Goal: Task Accomplishment & Management: Complete application form

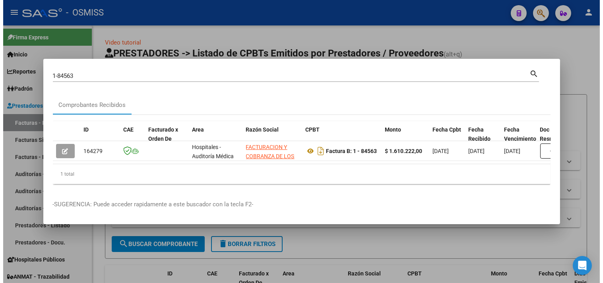
scroll to position [0, 280]
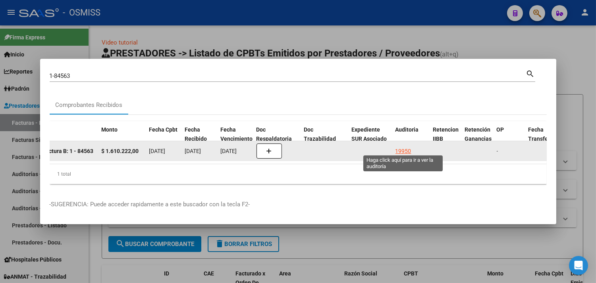
click at [407, 147] on div "19950" at bounding box center [404, 151] width 16 height 9
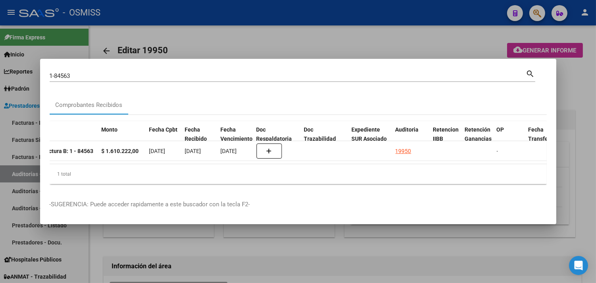
click at [580, 104] on div at bounding box center [298, 141] width 596 height 283
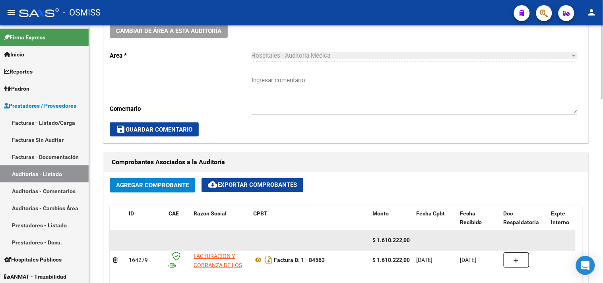
scroll to position [309, 0]
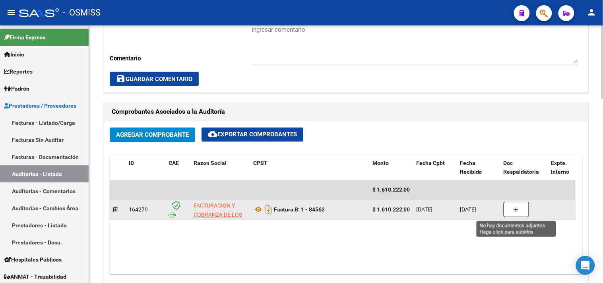
click at [522, 209] on button "button" at bounding box center [515, 209] width 25 height 15
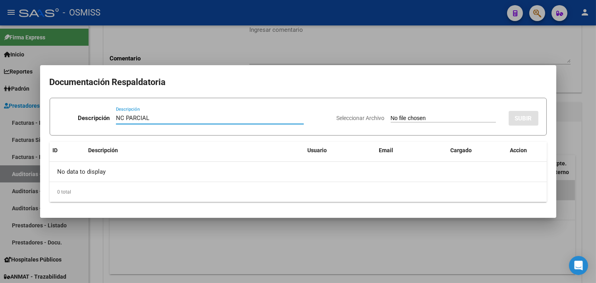
type input "NC PARCIAL"
click at [423, 116] on input "Seleccionar Archivo" at bounding box center [443, 119] width 105 height 8
type input "C:\fakepath\NCB 0001-00044995 - fc 84563.pdf"
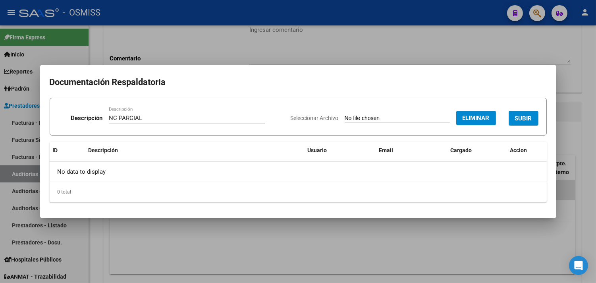
click at [518, 122] on button "SUBIR" at bounding box center [524, 118] width 30 height 15
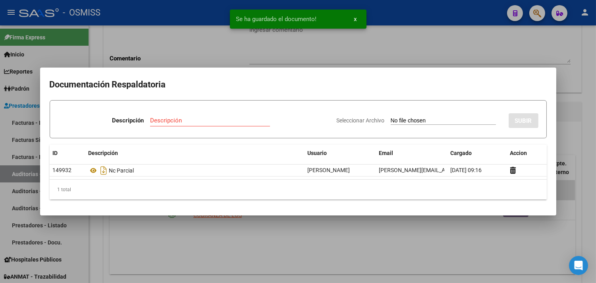
click at [577, 85] on div at bounding box center [298, 141] width 596 height 283
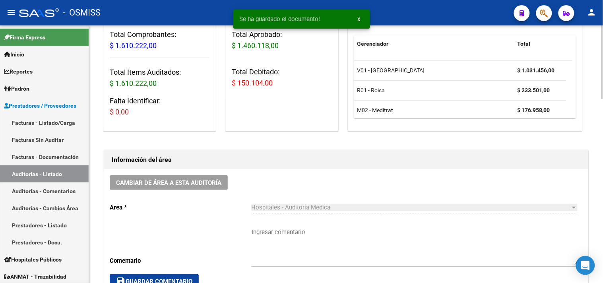
scroll to position [88, 0]
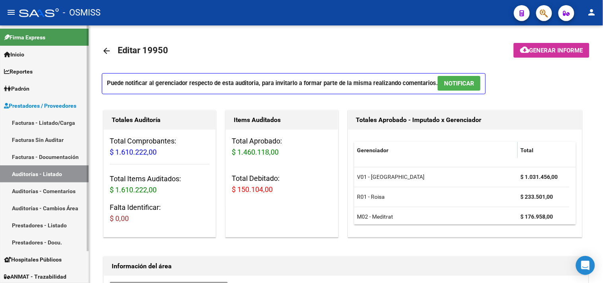
click at [46, 119] on link "Facturas - Listado/Carga" at bounding box center [44, 122] width 89 height 17
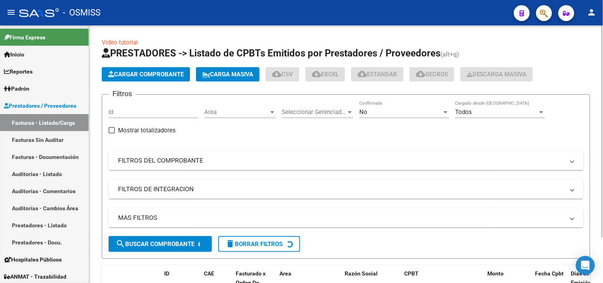
click at [144, 72] on span "Cargar Comprobante" at bounding box center [145, 74] width 75 height 7
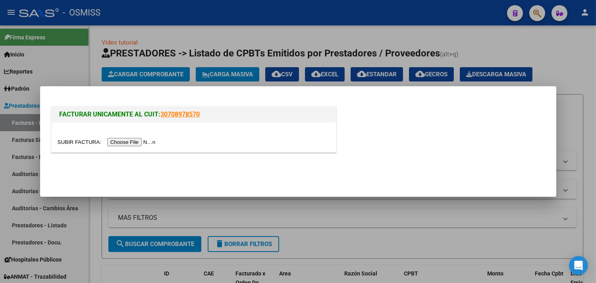
click at [144, 145] on input "file" at bounding box center [108, 142] width 101 height 8
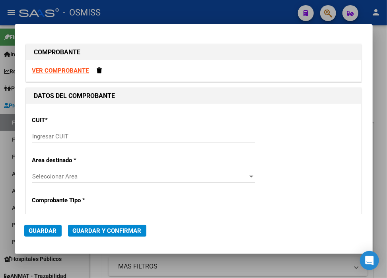
click at [67, 134] on input "Ingresar CUIT" at bounding box center [143, 136] width 222 height 7
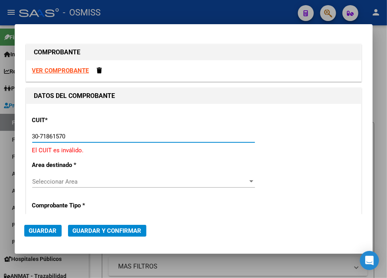
type input "30-71861570-0"
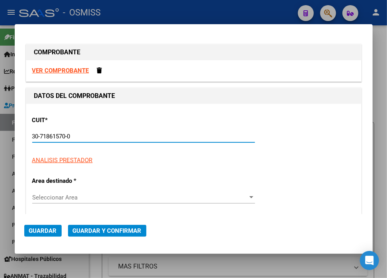
type input "0"
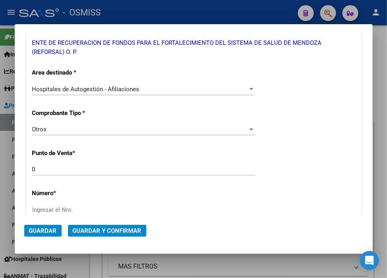
scroll to position [176, 0]
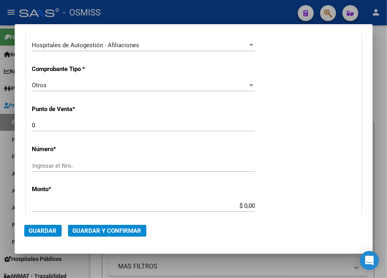
type input "30-71861570-0"
click at [81, 164] on input "Ingresar el Nro." at bounding box center [143, 165] width 222 height 7
drag, startPoint x: 64, startPoint y: 167, endPoint x: 3, endPoint y: 168, distance: 60.4
click at [3, 168] on div "COMPROBANTE VER COMPROBANTE DATOS DEL COMPROBANTE CUIT * 30-71861570-0 Ingresar…" at bounding box center [193, 139] width 387 height 278
paste input "35169"
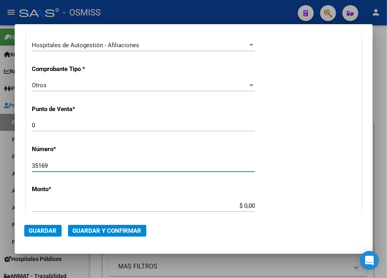
type input "35169"
click at [240, 205] on input "$ 0,00" at bounding box center [143, 206] width 222 height 7
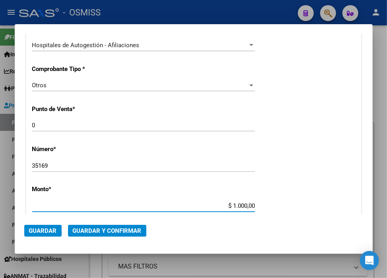
type input "$ 10.000,00"
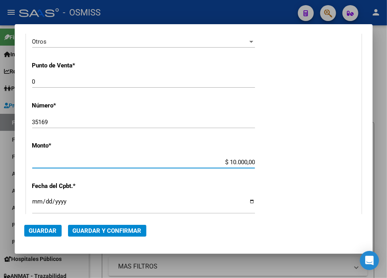
scroll to position [220, 0]
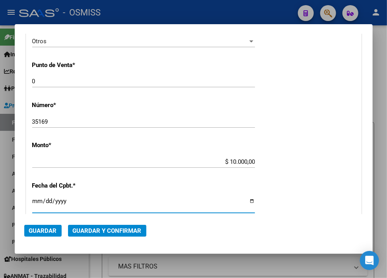
click at [34, 200] on input "Ingresar la fecha" at bounding box center [143, 204] width 222 height 13
type input "2025-09-11"
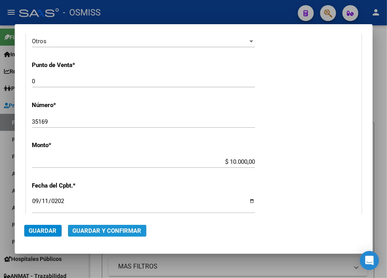
click at [114, 231] on span "Guardar y Confirmar" at bounding box center [107, 231] width 69 height 7
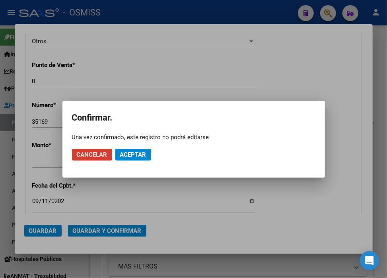
click at [136, 155] on span "Aceptar" at bounding box center [133, 154] width 26 height 7
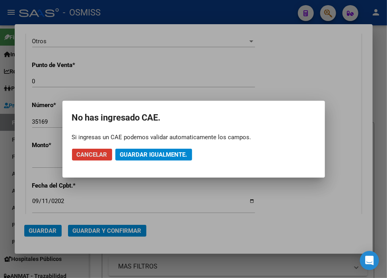
click at [136, 155] on span "Guardar igualmente." at bounding box center [153, 154] width 67 height 7
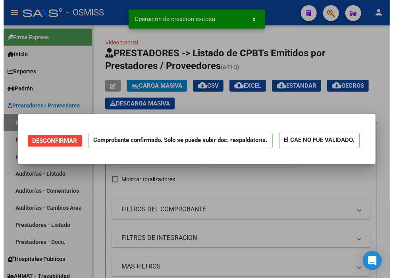
scroll to position [0, 0]
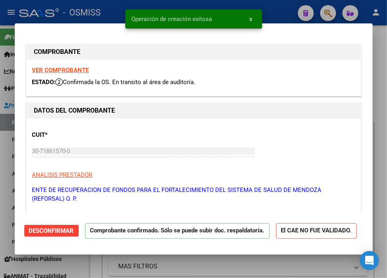
type input "2025-10-11"
click at [282, 5] on div at bounding box center [193, 139] width 387 height 278
type input "$ 0,00"
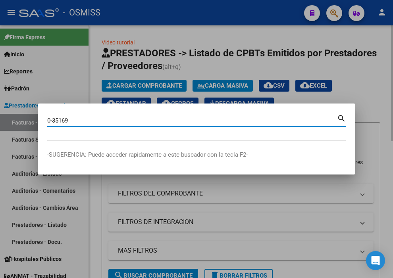
type input "0-35169"
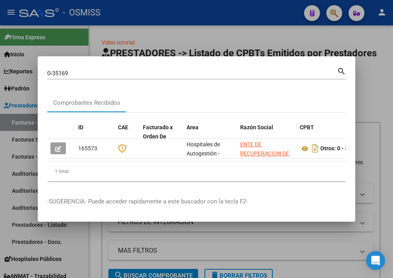
click at [377, 102] on div at bounding box center [196, 139] width 393 height 278
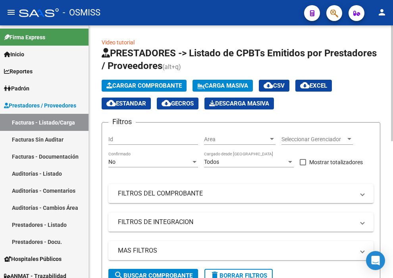
click at [130, 87] on span "Cargar Comprobante" at bounding box center [143, 85] width 75 height 7
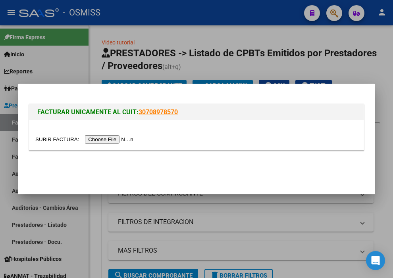
click at [128, 141] on input "file" at bounding box center [85, 139] width 101 height 8
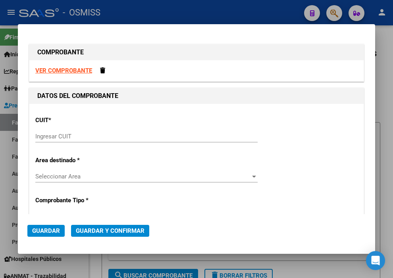
click at [101, 133] on input "Ingresar CUIT" at bounding box center [146, 136] width 222 height 7
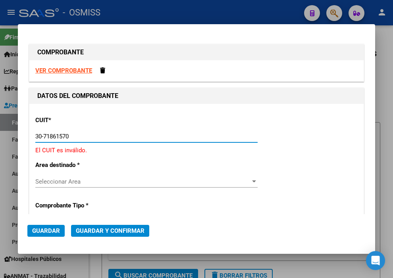
type input "30-71861570-0"
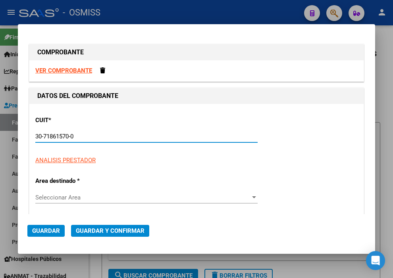
type input "0"
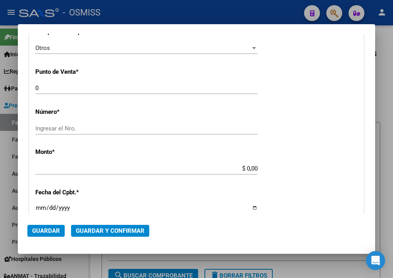
scroll to position [220, 0]
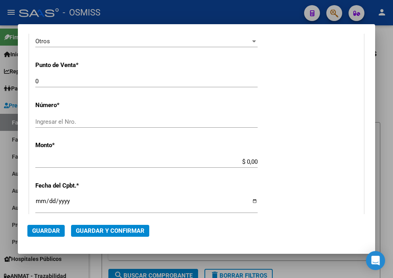
type input "30-71861570-0"
click at [93, 121] on input "Ingresar el Nro." at bounding box center [146, 121] width 222 height 7
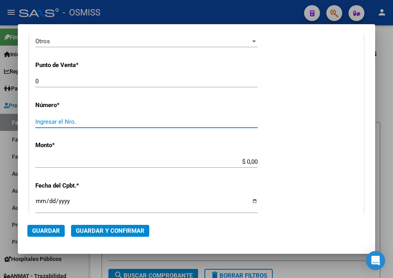
paste input "35197"
type input "35197"
click at [242, 163] on input "$ 0,00" at bounding box center [146, 161] width 222 height 7
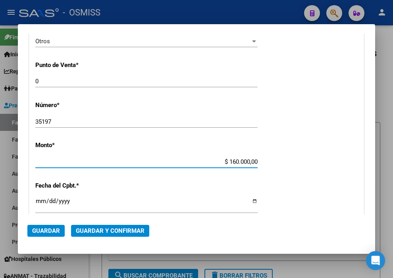
type input "$ 16.000,00"
click at [40, 204] on input "Ingresar la fecha" at bounding box center [146, 204] width 222 height 13
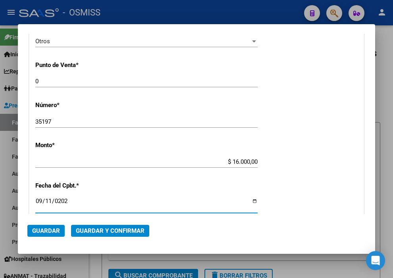
type input "2025-09-11"
click at [87, 230] on span "Guardar y Confirmar" at bounding box center [110, 231] width 69 height 7
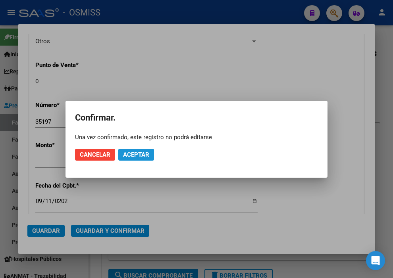
click at [129, 157] on span "Aceptar" at bounding box center [136, 154] width 26 height 7
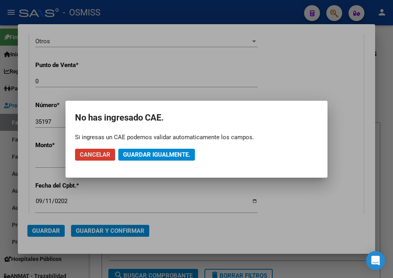
click at [129, 157] on span "Guardar igualmente." at bounding box center [156, 154] width 67 height 7
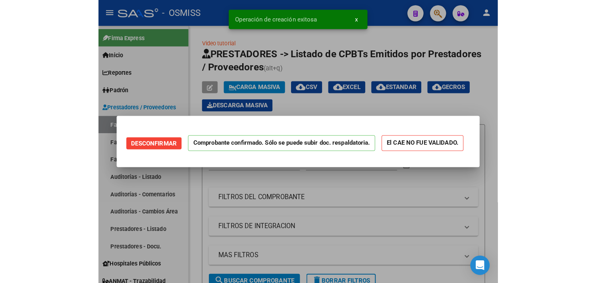
scroll to position [0, 0]
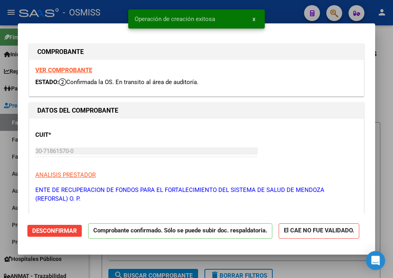
type input "2025-10-11"
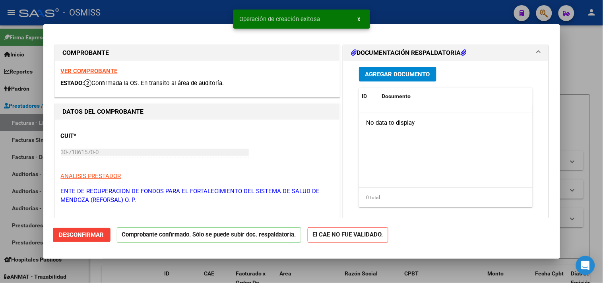
click at [404, 22] on div at bounding box center [301, 141] width 603 height 283
click at [402, 17] on div "- OSMISS" at bounding box center [263, 12] width 488 height 17
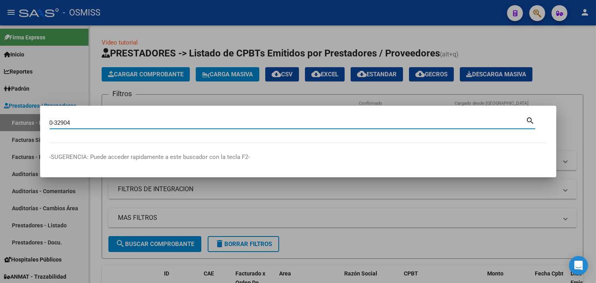
type input "0-32904"
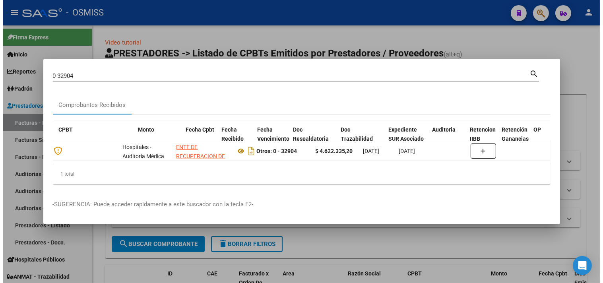
scroll to position [0, 247]
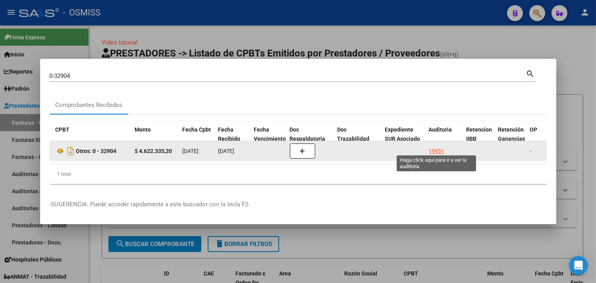
click at [433, 147] on div "19951" at bounding box center [437, 151] width 16 height 9
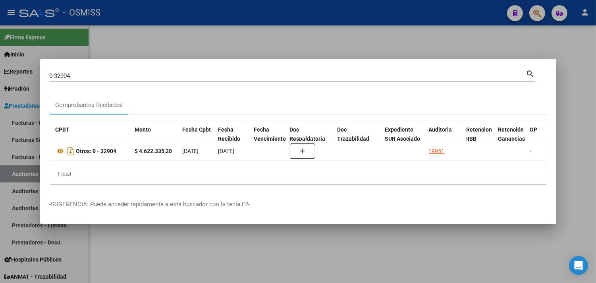
click at [586, 84] on div at bounding box center [298, 141] width 596 height 283
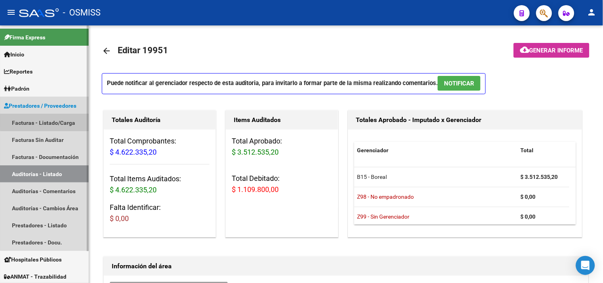
click at [58, 121] on link "Facturas - Listado/Carga" at bounding box center [44, 122] width 89 height 17
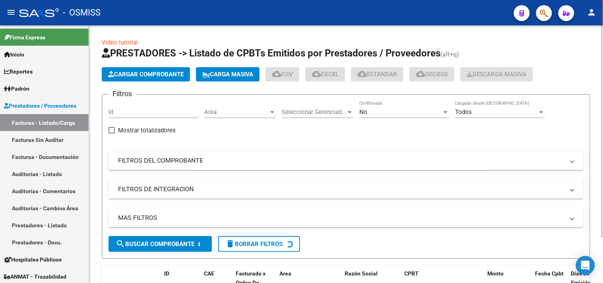
click at [139, 80] on button "Cargar Comprobante" at bounding box center [146, 74] width 88 height 14
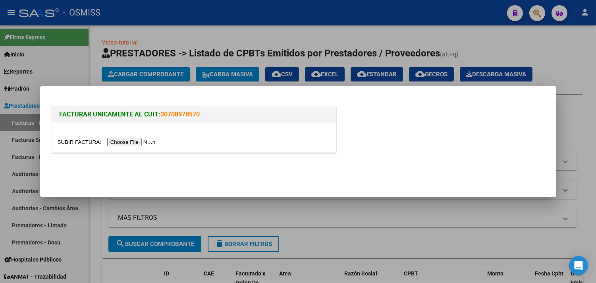
click at [157, 143] on input "file" at bounding box center [108, 142] width 101 height 8
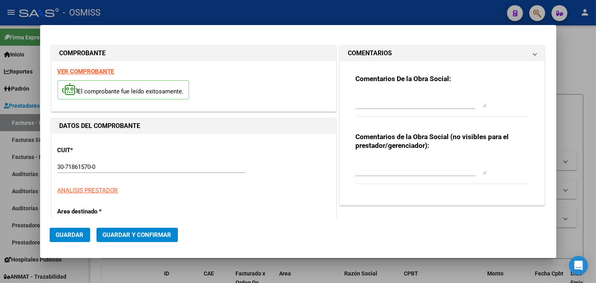
type input "2025-10-10"
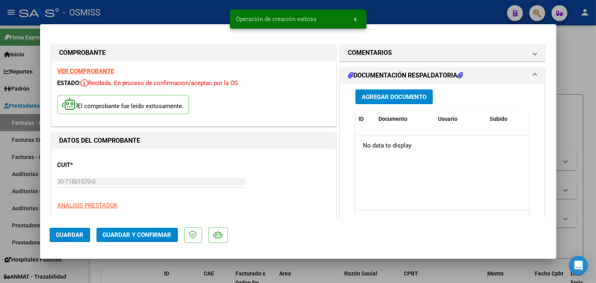
scroll to position [132, 0]
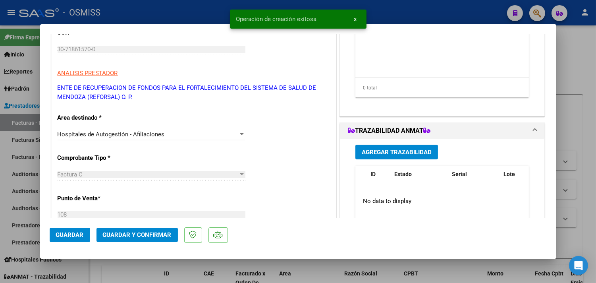
click at [139, 232] on span "Guardar y Confirmar" at bounding box center [137, 234] width 69 height 7
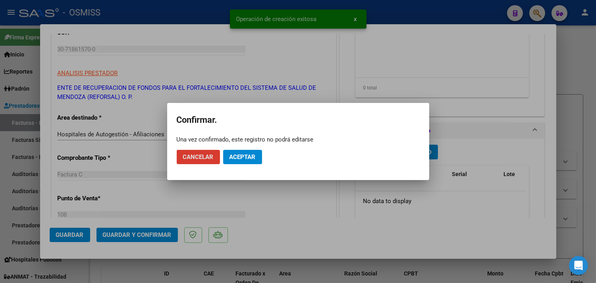
click at [251, 153] on span "Aceptar" at bounding box center [243, 156] width 26 height 7
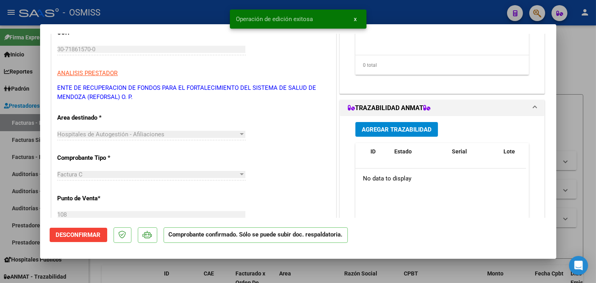
click at [581, 69] on div at bounding box center [298, 141] width 596 height 283
type input "$ 0,00"
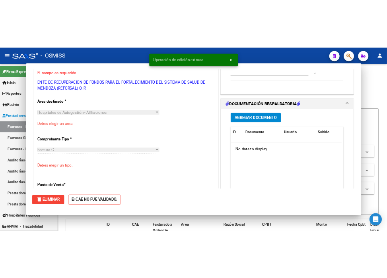
scroll to position [108, 0]
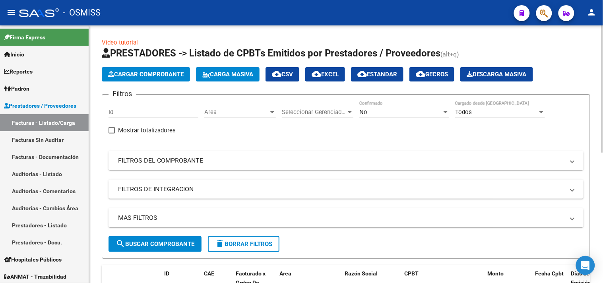
click at [131, 75] on span "Cargar Comprobante" at bounding box center [145, 74] width 75 height 7
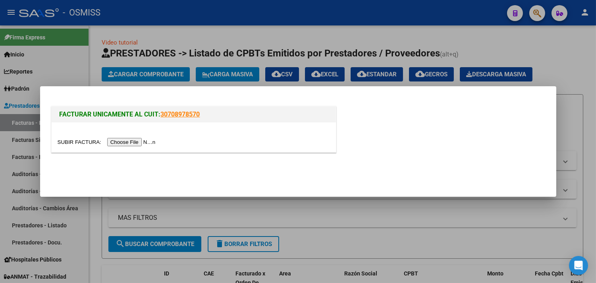
click at [145, 140] on input "file" at bounding box center [108, 142] width 101 height 8
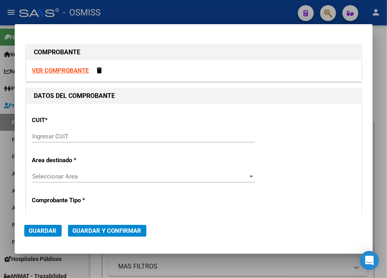
click at [147, 137] on input "Ingresar CUIT" at bounding box center [143, 136] width 222 height 7
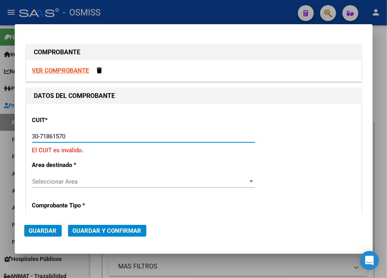
type input "30-71861570-0"
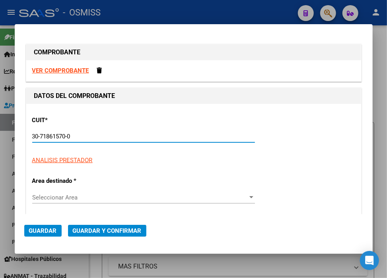
type input "108"
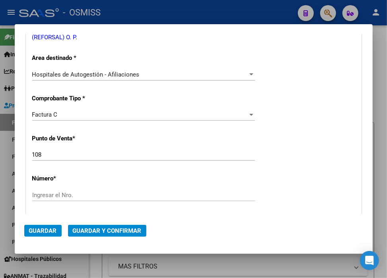
scroll to position [176, 0]
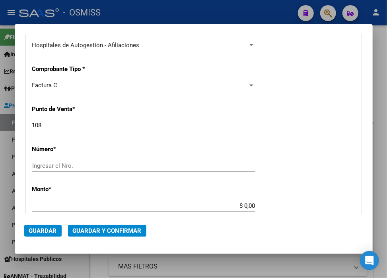
type input "30-71861570-0"
click at [56, 83] on span "Factura C" at bounding box center [44, 85] width 25 height 7
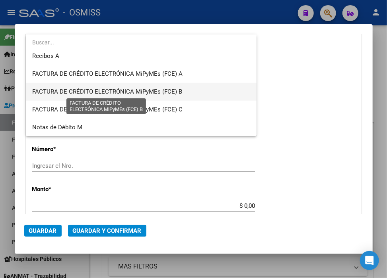
scroll to position [176, 0]
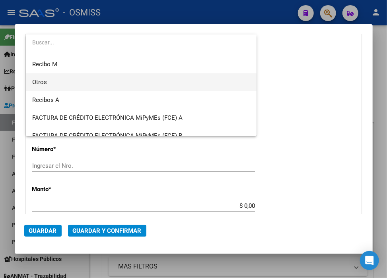
click at [50, 77] on span "Otros" at bounding box center [141, 82] width 218 height 18
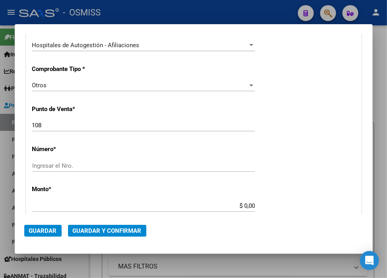
drag, startPoint x: 47, startPoint y: 120, endPoint x: 16, endPoint y: 123, distance: 30.7
click at [16, 123] on mat-dialog-content "COMPROBANTE VER COMPROBANTE DATOS DEL COMPROBANTE CUIT * 30-71861570-0 Ingresar…" at bounding box center [194, 124] width 358 height 181
drag, startPoint x: 54, startPoint y: 130, endPoint x: 20, endPoint y: 124, distance: 34.0
click at [20, 124] on mat-dialog-content "COMPROBANTE VER COMPROBANTE DATOS DEL COMPROBANTE CUIT * 30-71861570-0 Ingresar…" at bounding box center [194, 124] width 358 height 181
click at [49, 127] on input "108" at bounding box center [143, 125] width 222 height 7
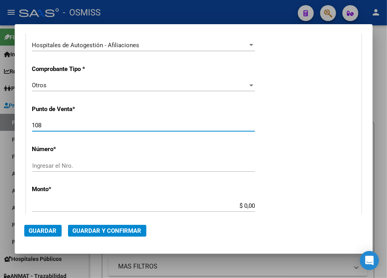
drag, startPoint x: 52, startPoint y: 126, endPoint x: 39, endPoint y: 135, distance: 16.0
click at [15, 120] on mat-dialog-content "COMPROBANTE VER COMPROBANTE DATOS DEL COMPROBANTE CUIT * 30-71861570-0 Ingresar…" at bounding box center [194, 124] width 358 height 181
type input "0"
click at [58, 158] on div "CUIT * 30-71861570-0 Ingresar CUIT ANALISIS PRESTADOR ENTE DE RECUPERACION DE F…" at bounding box center [193, 214] width 334 height 572
click at [60, 166] on input "Ingresar el Nro." at bounding box center [143, 165] width 222 height 7
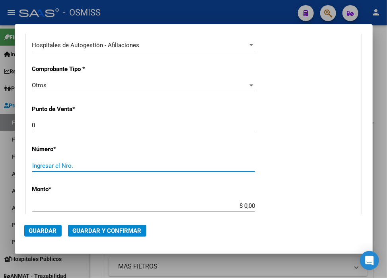
paste input "35238"
type input "35238"
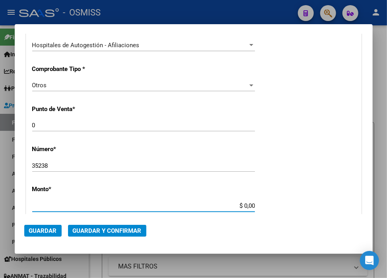
click at [241, 205] on input "$ 0,00" at bounding box center [143, 206] width 222 height 7
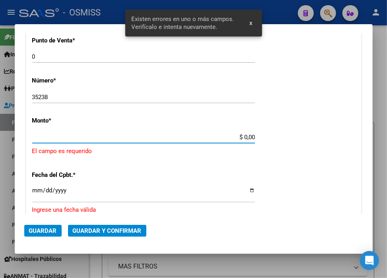
scroll to position [255, 0]
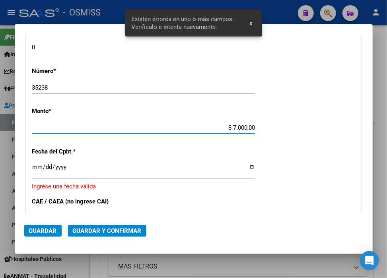
type input "$ 70.000,00"
click at [33, 167] on input "Ingresar la fecha" at bounding box center [143, 170] width 222 height 13
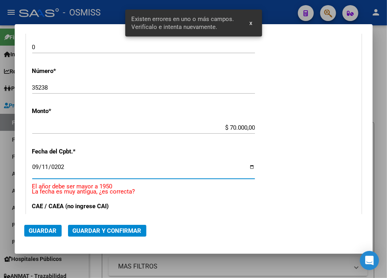
type input "2025-09-11"
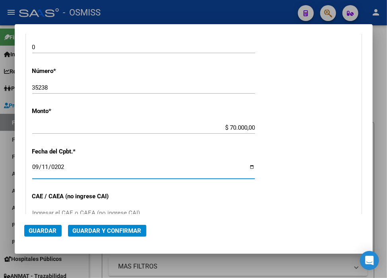
click at [124, 228] on span "Guardar y Confirmar" at bounding box center [107, 231] width 69 height 7
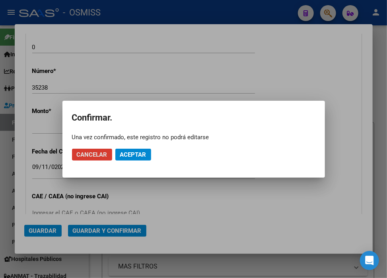
click at [127, 156] on span "Aceptar" at bounding box center [133, 154] width 26 height 7
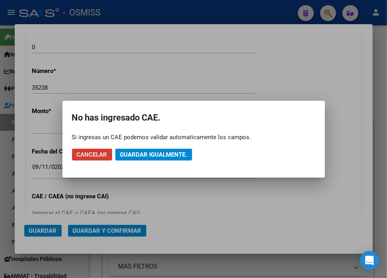
click at [127, 156] on span "Guardar igualmente." at bounding box center [153, 154] width 67 height 7
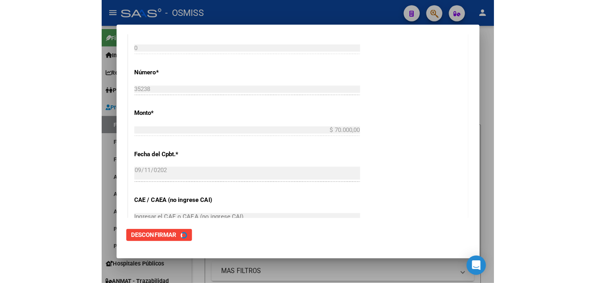
scroll to position [0, 0]
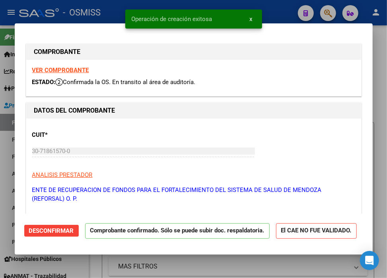
type input "2025-10-11"
click at [275, 5] on div at bounding box center [193, 139] width 387 height 278
type input "$ 0,00"
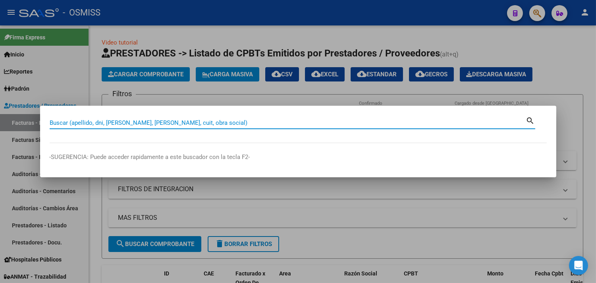
paste input "39-945"
type input "39-945"
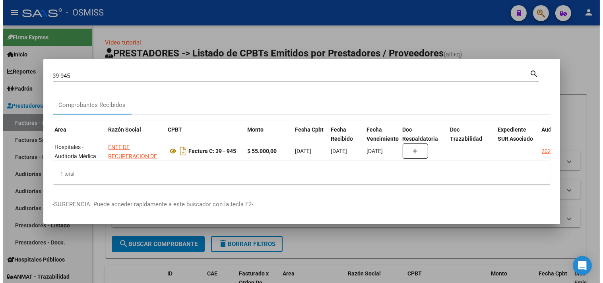
scroll to position [0, 139]
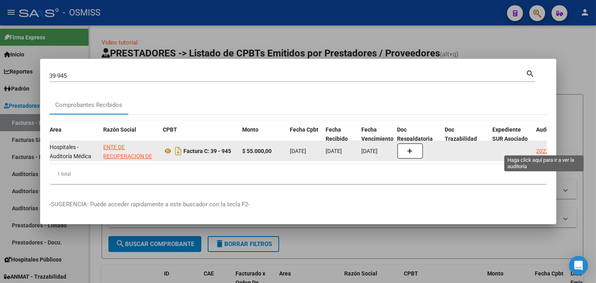
click at [541, 148] on div "20227" at bounding box center [545, 151] width 16 height 9
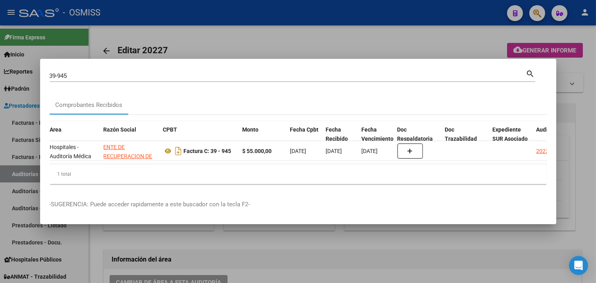
click at [585, 80] on div at bounding box center [298, 141] width 596 height 283
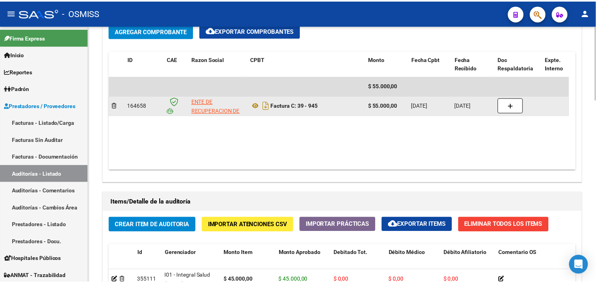
scroll to position [397, 0]
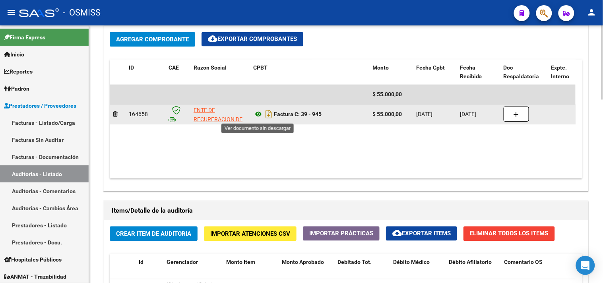
click at [259, 114] on icon at bounding box center [258, 115] width 10 height 10
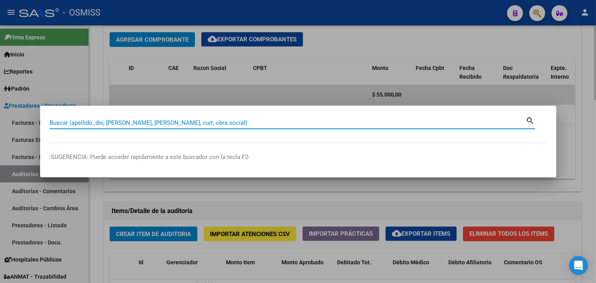
paste input "39-945"
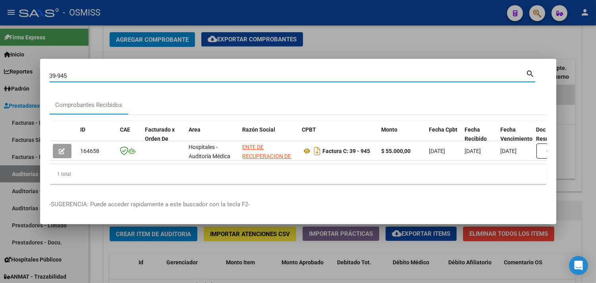
drag, startPoint x: 77, startPoint y: 72, endPoint x: 6, endPoint y: 74, distance: 71.6
click at [6, 74] on div "39-945 Buscar (apellido, dni, cuil, nro traspaso, cuit, obra social) search Com…" at bounding box center [298, 141] width 596 height 283
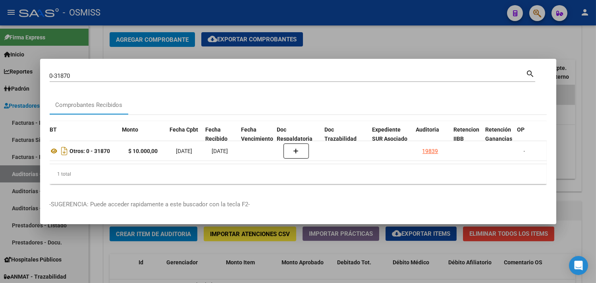
scroll to position [0, 259]
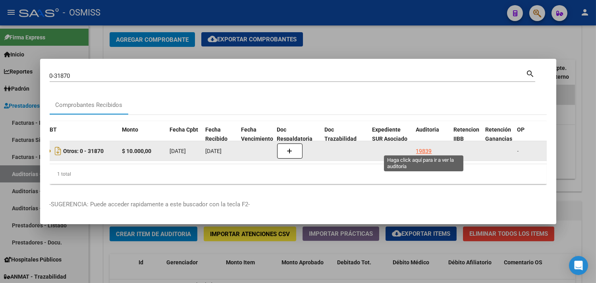
click at [426, 147] on div "19839" at bounding box center [424, 151] width 16 height 9
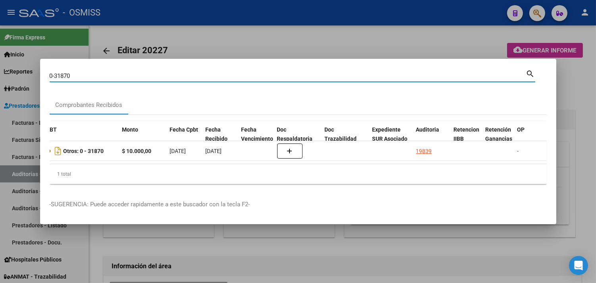
drag, startPoint x: 93, startPoint y: 72, endPoint x: 11, endPoint y: 72, distance: 81.8
click at [11, 72] on div "0-31870 Buscar (apellido, dni, cuil, nro traspaso, cuit, obra social) search Co…" at bounding box center [298, 141] width 596 height 283
type input "39-945"
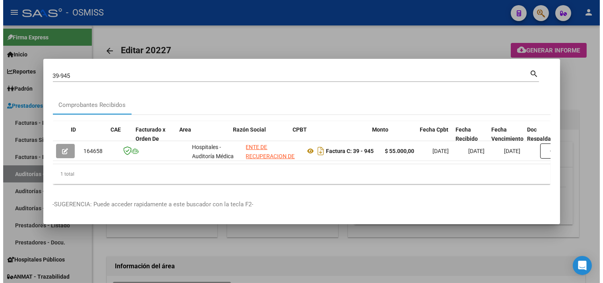
scroll to position [0, 299]
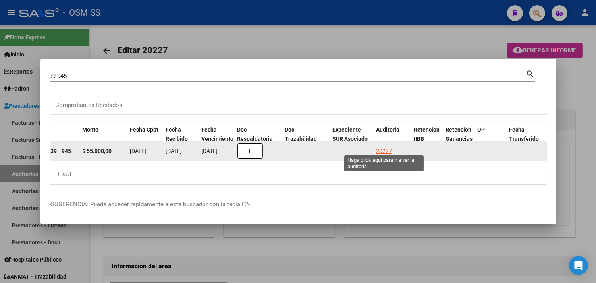
click at [383, 147] on div "20227" at bounding box center [385, 151] width 16 height 9
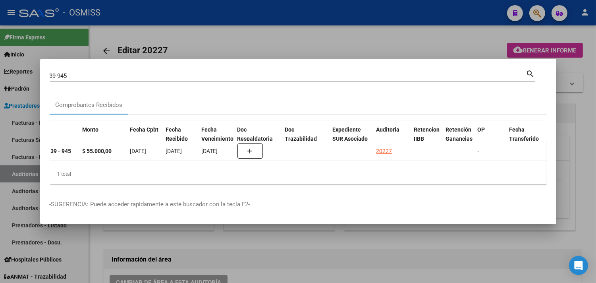
click at [581, 101] on div at bounding box center [298, 141] width 596 height 283
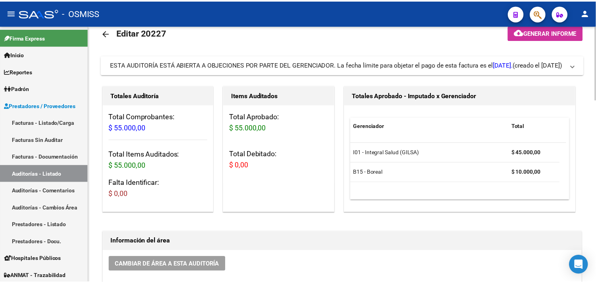
scroll to position [150, 0]
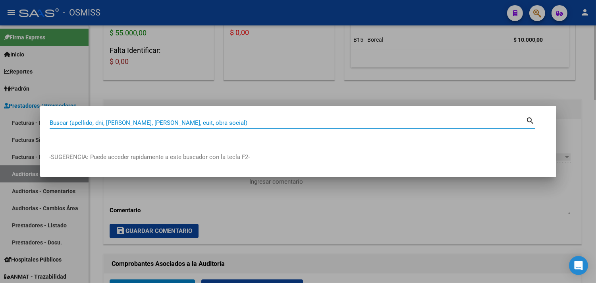
paste input "0-31870"
type input "0-31870"
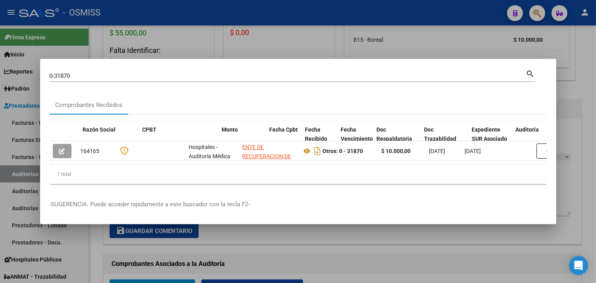
scroll to position [0, 299]
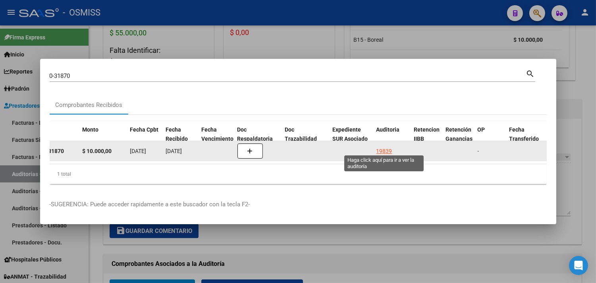
click at [387, 147] on div "19839" at bounding box center [385, 151] width 16 height 9
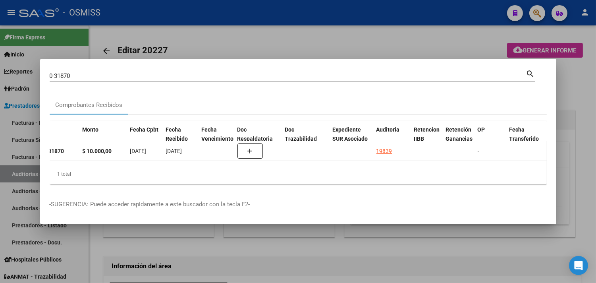
click at [587, 106] on div at bounding box center [298, 141] width 596 height 283
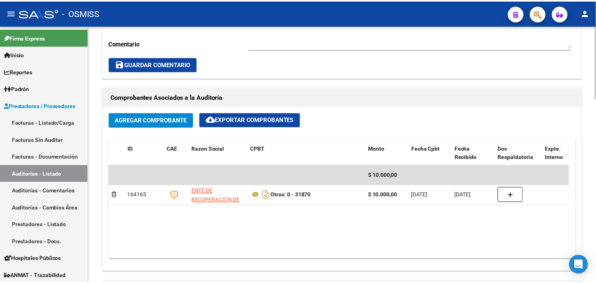
scroll to position [309, 0]
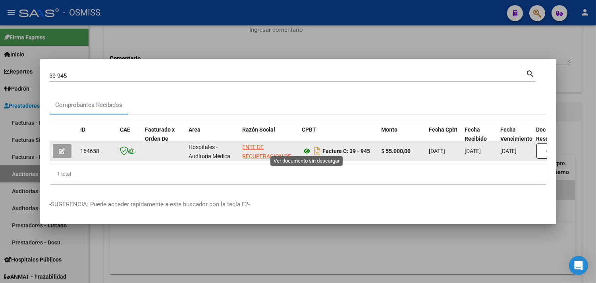
click at [307, 146] on icon at bounding box center [307, 151] width 10 height 10
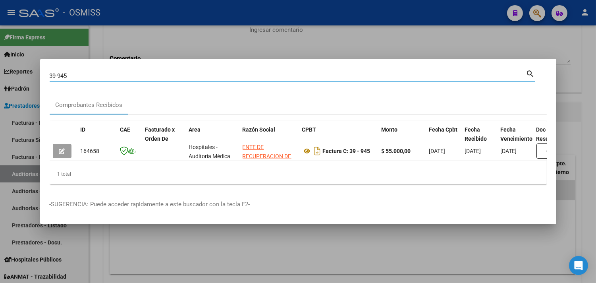
drag, startPoint x: 78, startPoint y: 73, endPoint x: 6, endPoint y: 73, distance: 71.5
click at [6, 73] on div "39-945 Buscar (apellido, dni, cuil, nro traspaso, cuit, obra social) search Com…" at bounding box center [298, 141] width 596 height 283
type input "0-31976"
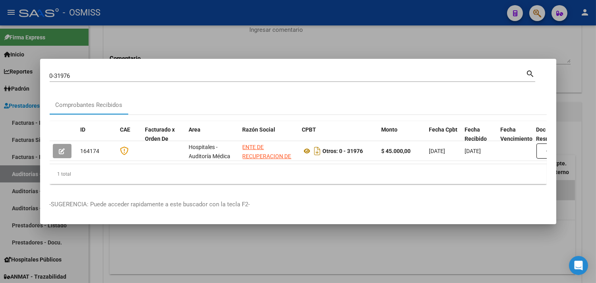
scroll to position [0, 397]
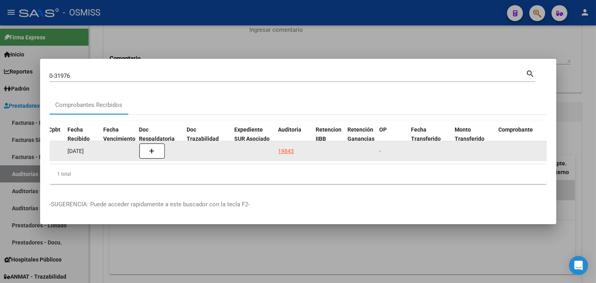
click at [292, 148] on div "19843" at bounding box center [286, 151] width 16 height 9
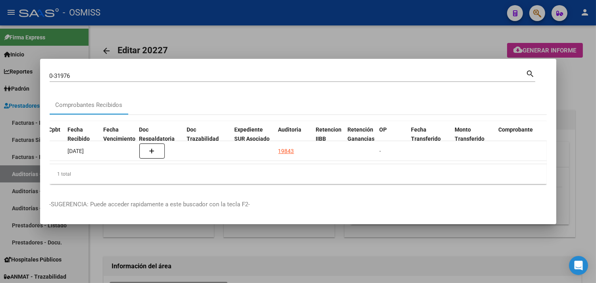
click at [587, 108] on div at bounding box center [298, 141] width 596 height 283
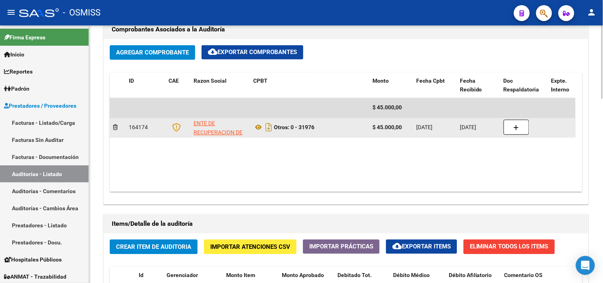
scroll to position [378, 0]
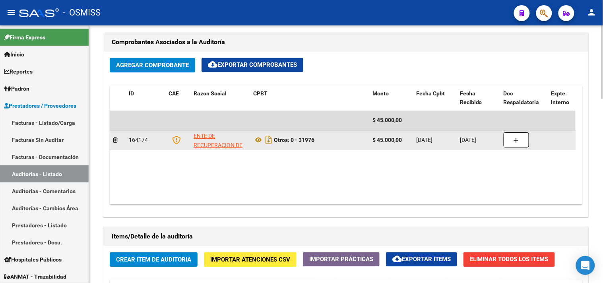
drag, startPoint x: 317, startPoint y: 142, endPoint x: 300, endPoint y: 136, distance: 18.1
click at [300, 136] on div "Otros: 0 - 31976" at bounding box center [309, 140] width 113 height 13
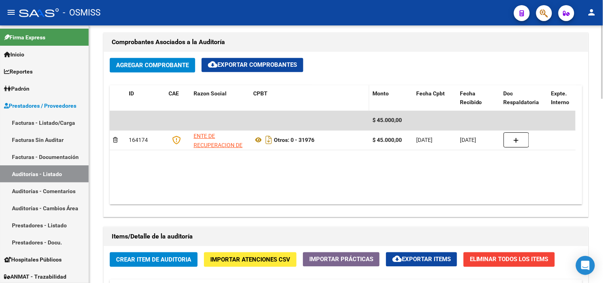
copy strong "31976"
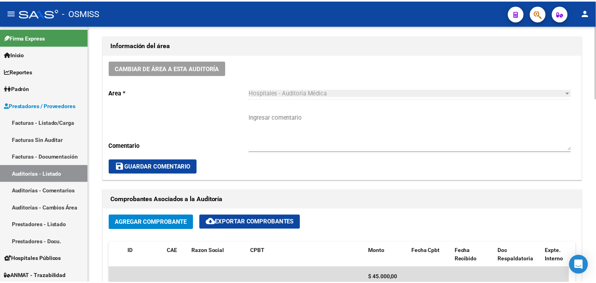
scroll to position [201, 0]
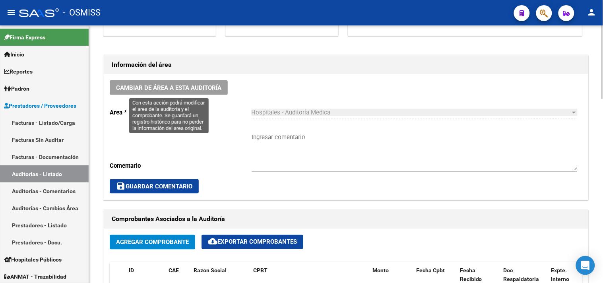
click at [159, 89] on span "Cambiar de área a esta auditoría" at bounding box center [168, 87] width 105 height 7
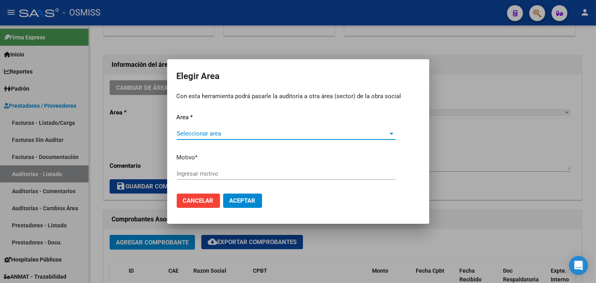
click at [213, 133] on span "Seleccionar area" at bounding box center [283, 133] width 212 height 7
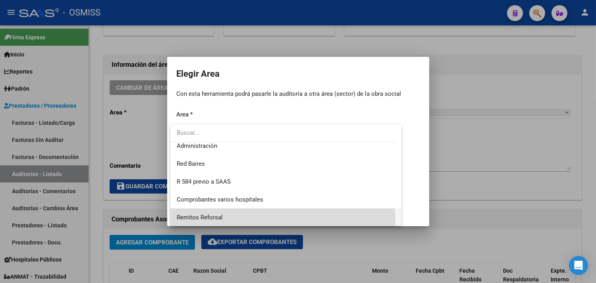
click at [222, 223] on span "Remitos Reforsal" at bounding box center [286, 218] width 219 height 18
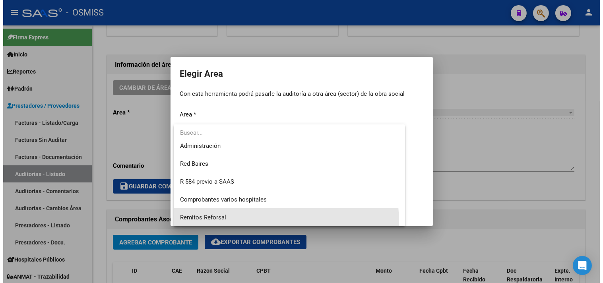
scroll to position [184, 0]
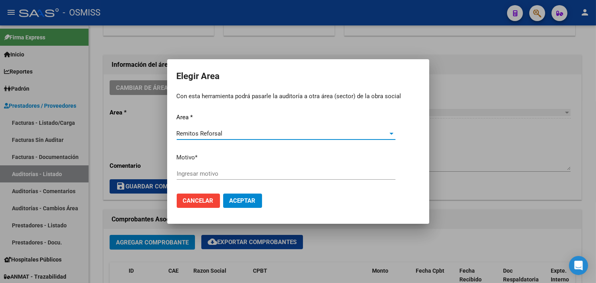
click at [214, 168] on div "Ingresar motivo" at bounding box center [286, 174] width 219 height 12
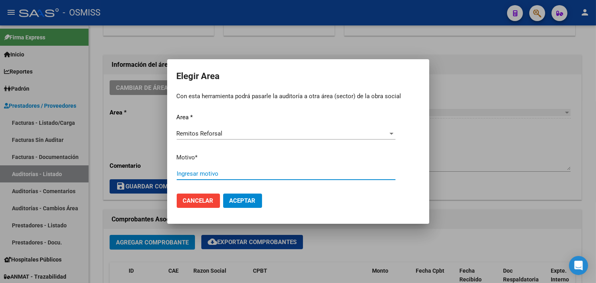
click at [220, 173] on input "Ingresar motivo" at bounding box center [286, 173] width 219 height 7
type input "FACTURADO"
click at [240, 199] on span "Aceptar" at bounding box center [243, 200] width 26 height 7
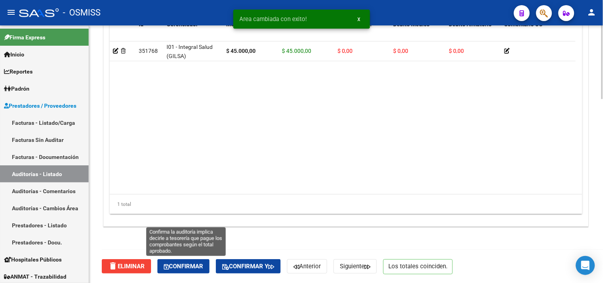
click at [177, 269] on span "Confirmar" at bounding box center [183, 266] width 39 height 7
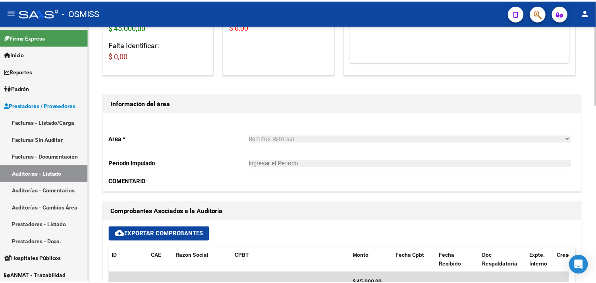
scroll to position [0, 0]
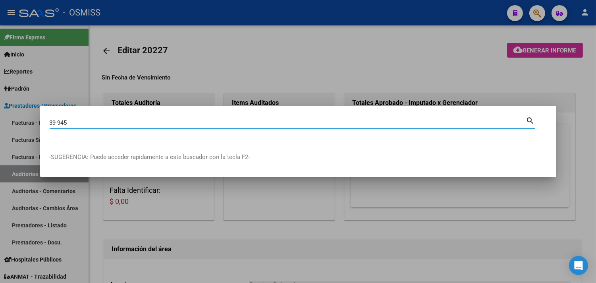
type input "39-945"
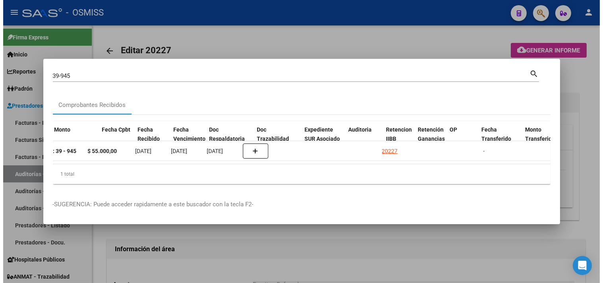
scroll to position [0, 331]
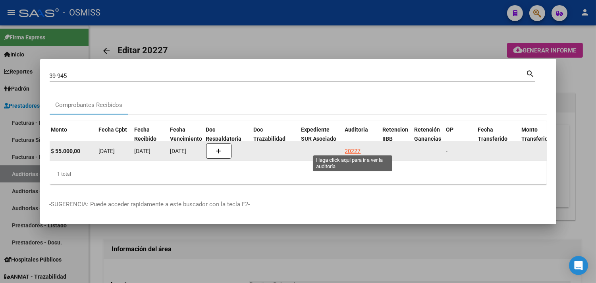
click at [355, 147] on div "20227" at bounding box center [353, 151] width 16 height 9
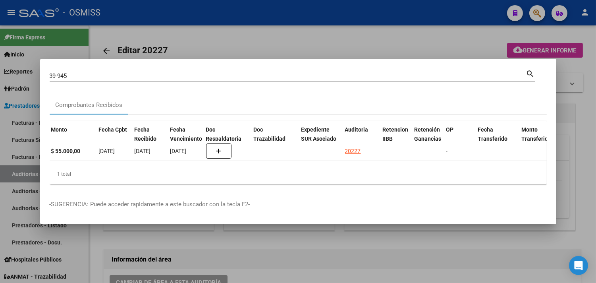
click at [573, 118] on div at bounding box center [298, 141] width 596 height 283
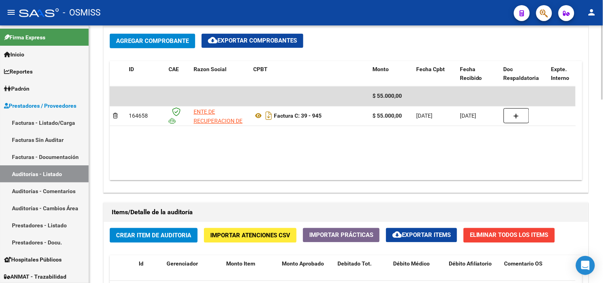
scroll to position [397, 0]
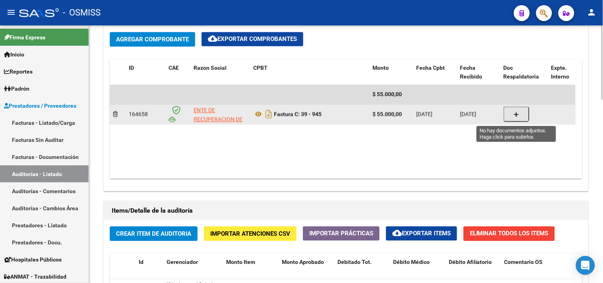
click at [520, 117] on button "button" at bounding box center [515, 114] width 25 height 15
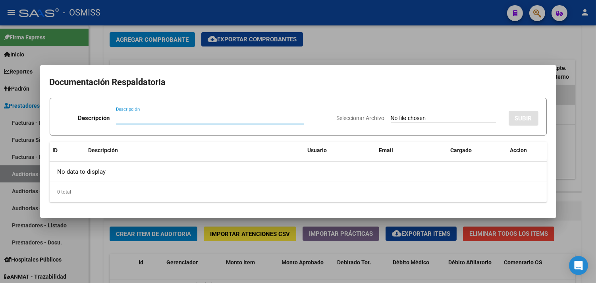
click at [139, 120] on input "Descripción" at bounding box center [210, 117] width 188 height 7
type input "DOCU RESPALDATORIA NAVARRO"
click at [391, 119] on input "Seleccionar Archivo" at bounding box center [443, 119] width 105 height 8
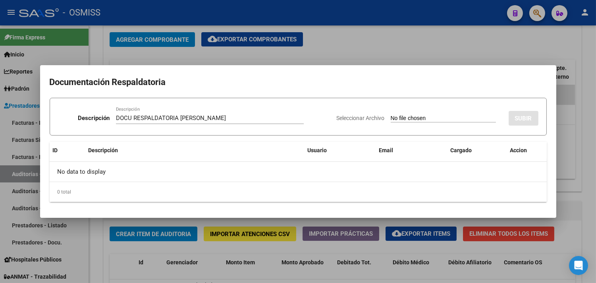
type input "C:\fakepath\Docu respaldatoria NAVARRO.pdf"
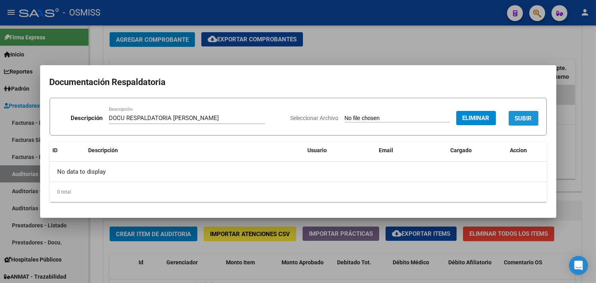
click at [522, 118] on span "SUBIR" at bounding box center [523, 118] width 17 height 7
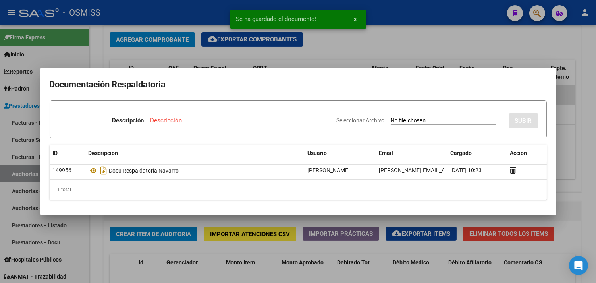
click at [587, 113] on div at bounding box center [298, 141] width 596 height 283
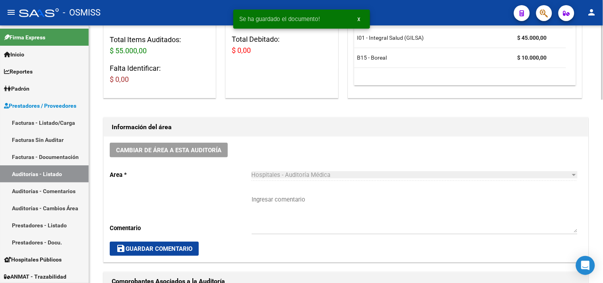
scroll to position [0, 0]
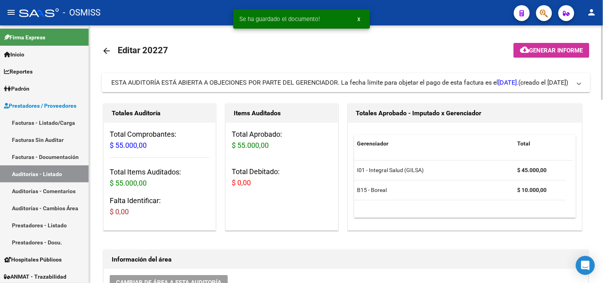
click at [565, 82] on span "(creado el 10/09/2025)" at bounding box center [543, 82] width 50 height 9
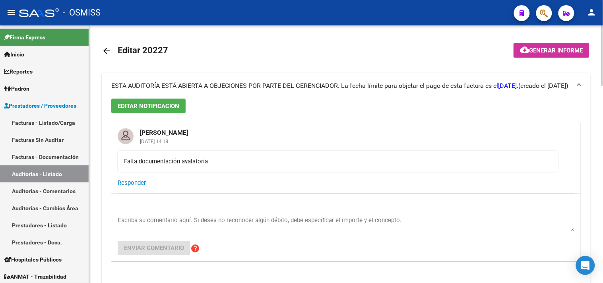
click at [152, 223] on textarea "Escriba su comentario aquí. Si desea no reconocer algún débito, debe especifica…" at bounding box center [346, 224] width 456 height 16
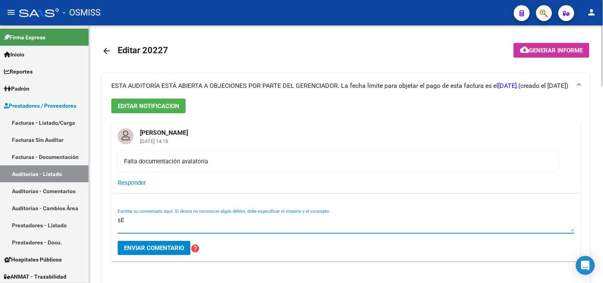
type textarea "s"
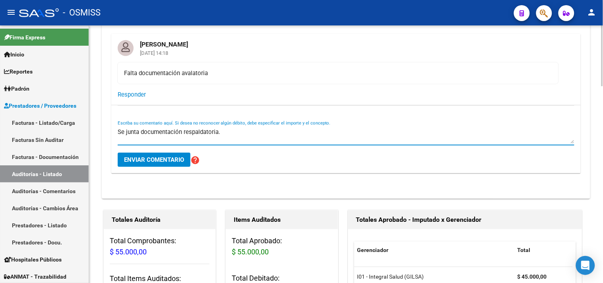
type textarea "Se junta documentación respaldatoria."
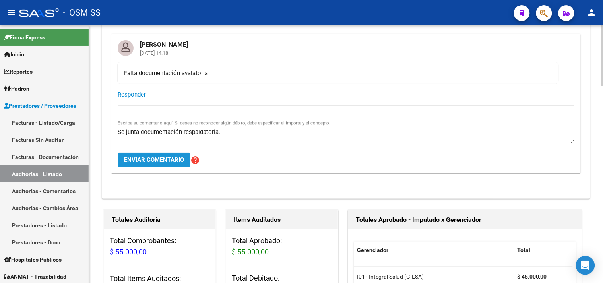
click at [170, 160] on span "Enviar comentario" at bounding box center [154, 159] width 60 height 7
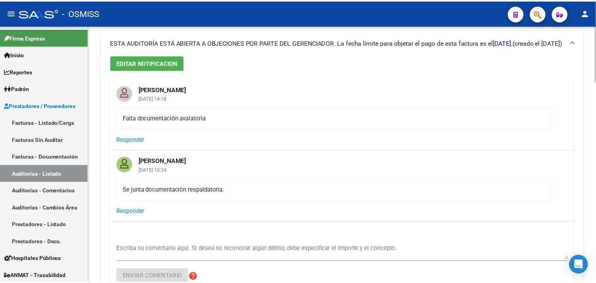
scroll to position [0, 0]
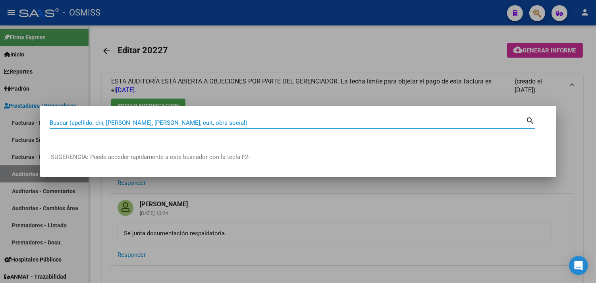
paste input "1-1831"
type input "1-1831"
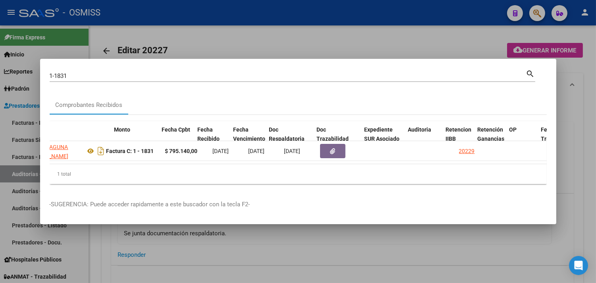
scroll to position [0, 267]
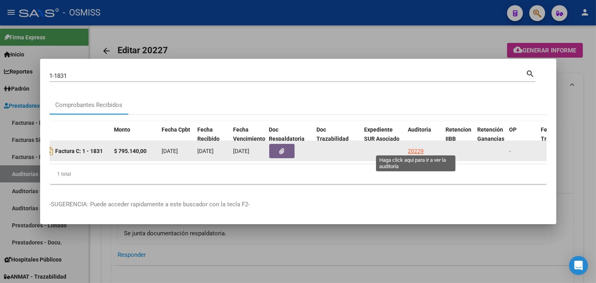
click at [423, 148] on div "20229" at bounding box center [416, 151] width 16 height 9
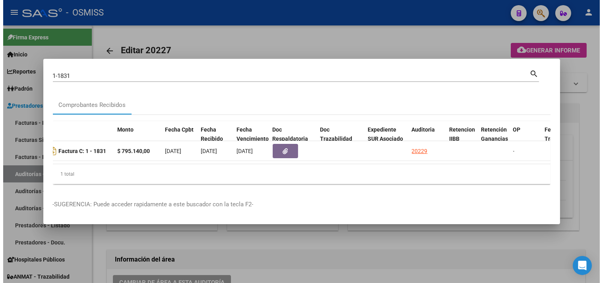
scroll to position [0, 191]
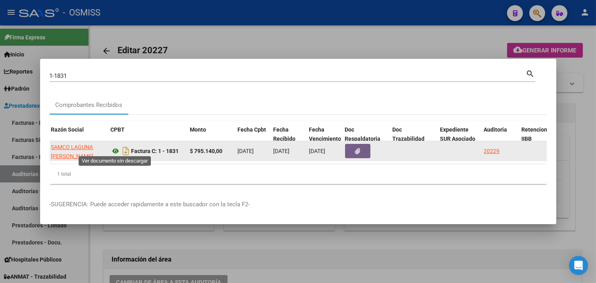
click at [115, 146] on icon at bounding box center [116, 151] width 10 height 10
click at [358, 148] on icon "button" at bounding box center [357, 151] width 5 height 6
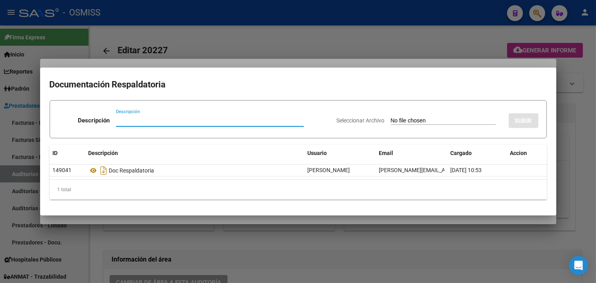
click at [578, 115] on div at bounding box center [298, 141] width 596 height 283
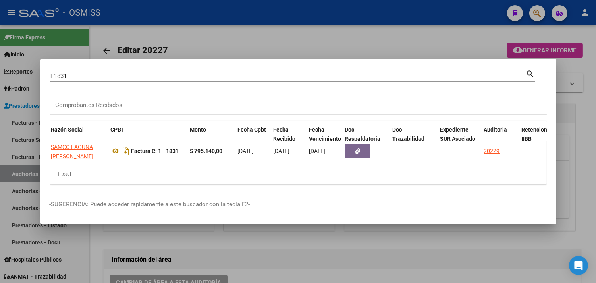
click at [574, 120] on div at bounding box center [298, 141] width 596 height 283
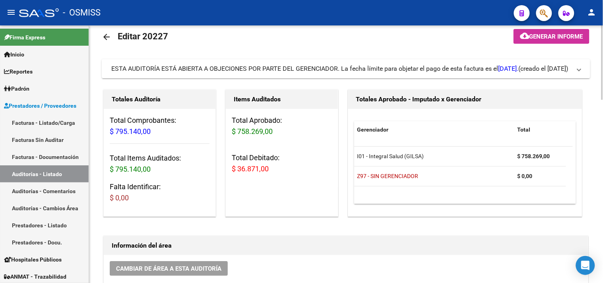
scroll to position [0, 0]
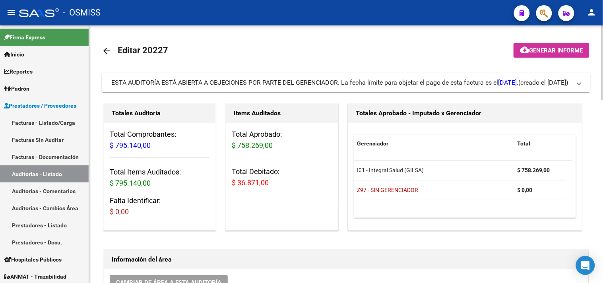
click at [518, 81] on span "(creado el 10/09/2025)" at bounding box center [543, 82] width 50 height 9
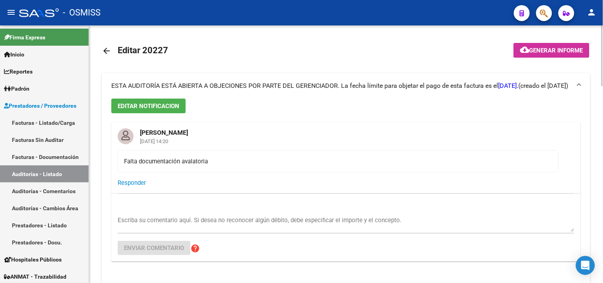
click at [174, 222] on textarea "Escriba su comentario aquí. Si desea no reconocer algún débito, debe especifica…" at bounding box center [346, 224] width 456 height 16
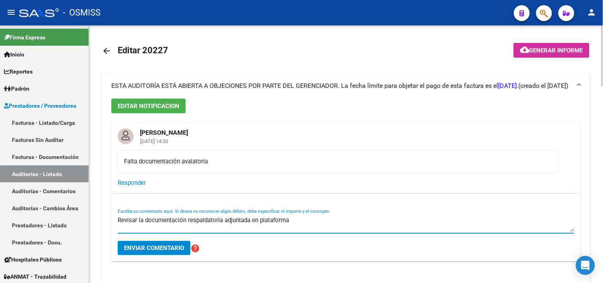
type textarea "Revisar la documentación respaldatoria adjuntada en plataforma"
click at [168, 253] on button "Enviar comentario" at bounding box center [154, 248] width 73 height 14
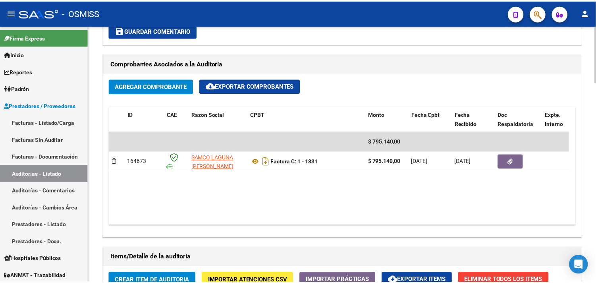
scroll to position [618, 0]
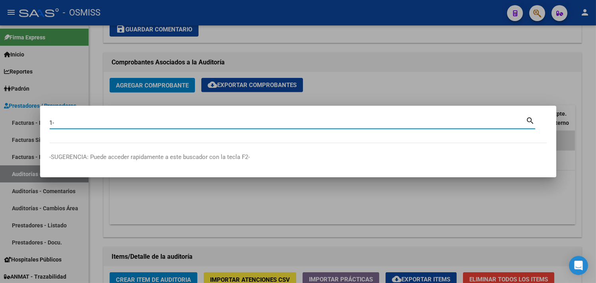
paste input "84050"
type input "1-84050"
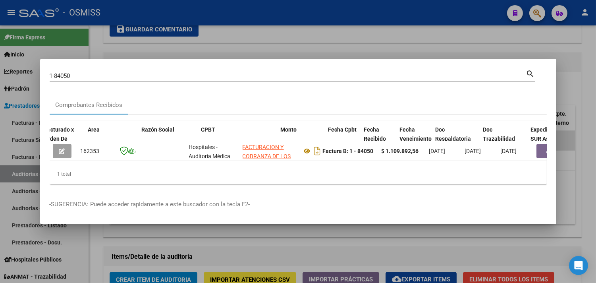
scroll to position [0, 161]
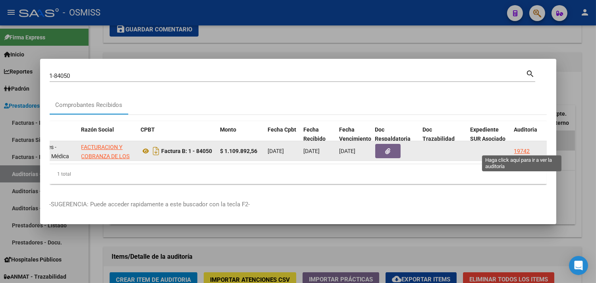
click at [522, 147] on div "19742" at bounding box center [522, 151] width 16 height 9
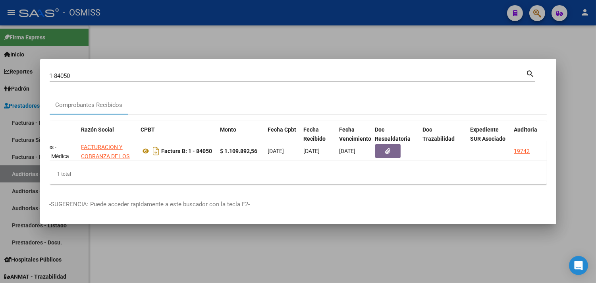
click at [572, 104] on div at bounding box center [298, 141] width 596 height 283
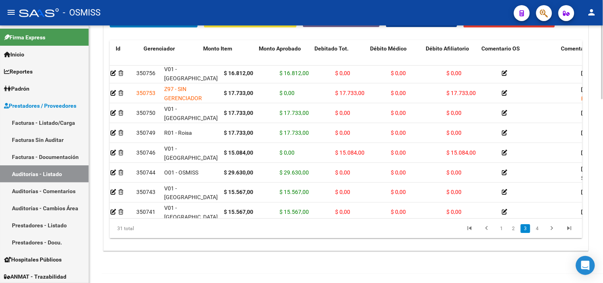
scroll to position [260, 0]
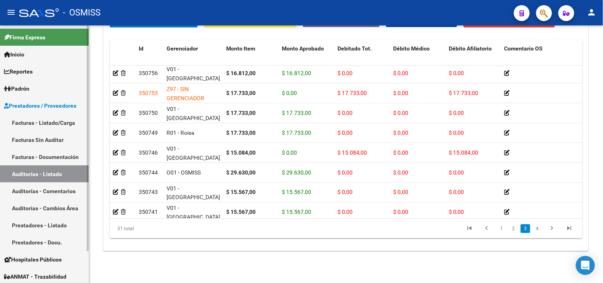
click at [54, 171] on link "Auditorías - Listado" at bounding box center [44, 173] width 89 height 17
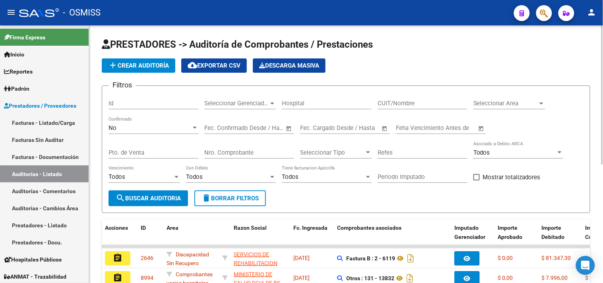
click at [531, 104] on span "Seleccionar Area" at bounding box center [505, 103] width 64 height 7
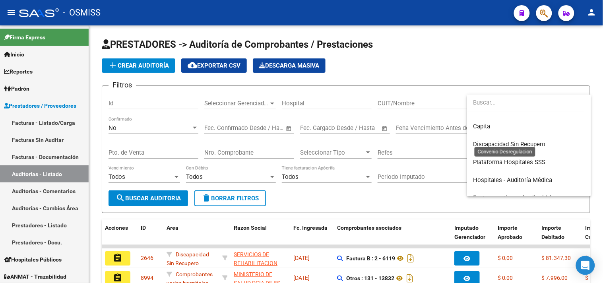
scroll to position [132, 0]
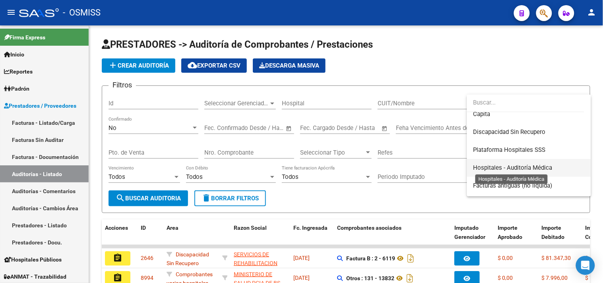
click at [514, 170] on span "Hospitales - Auditoría Médica" at bounding box center [512, 167] width 79 height 7
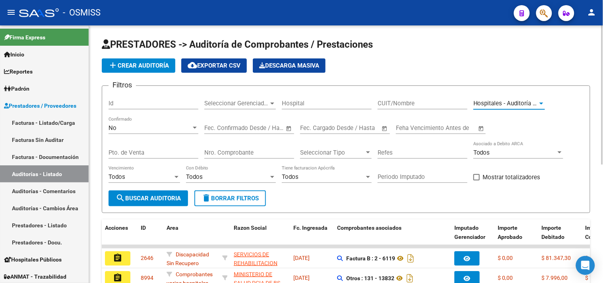
click at [228, 109] on div "Seleccionar Gerenciador Seleccionar Gerenciador" at bounding box center [240, 100] width 72 height 17
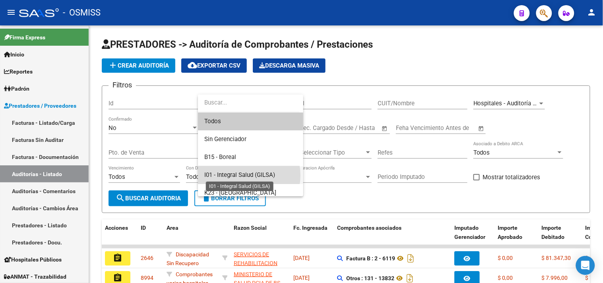
click at [245, 175] on span "I01 - Integral Salud (GILSA)" at bounding box center [239, 174] width 71 height 7
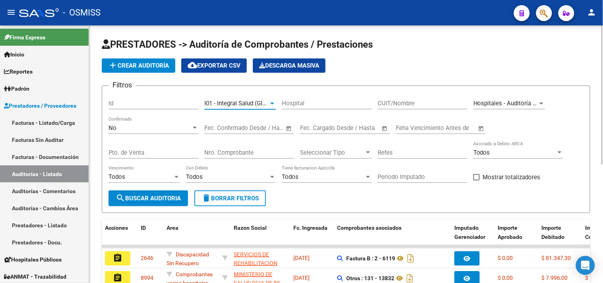
click at [138, 207] on form "Filtros Id I01 - Integral Salud (GILSA) Seleccionar Gerenciador Hospital CUIT/N…" at bounding box center [346, 149] width 488 height 128
click at [145, 200] on span "search Buscar Auditoria" at bounding box center [148, 198] width 65 height 7
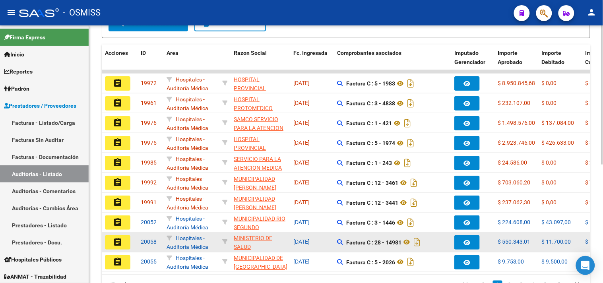
scroll to position [219, 0]
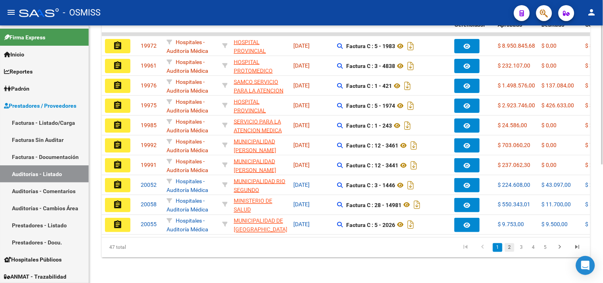
click at [510, 247] on link "2" at bounding box center [509, 247] width 10 height 9
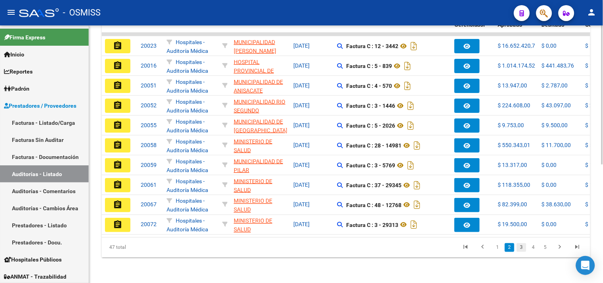
click at [522, 247] on link "3" at bounding box center [521, 247] width 10 height 9
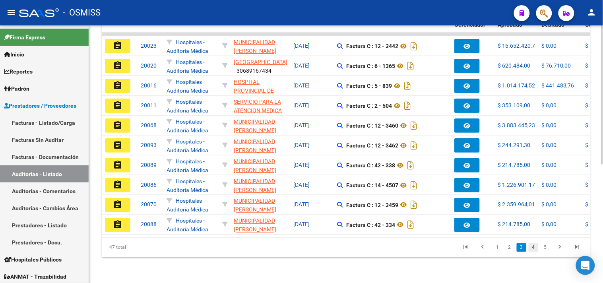
click at [536, 248] on link "4" at bounding box center [533, 247] width 10 height 9
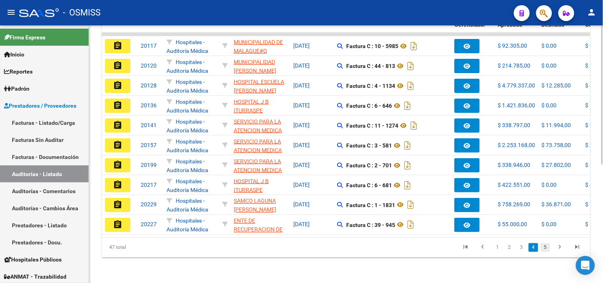
click at [544, 247] on link "5" at bounding box center [545, 247] width 10 height 9
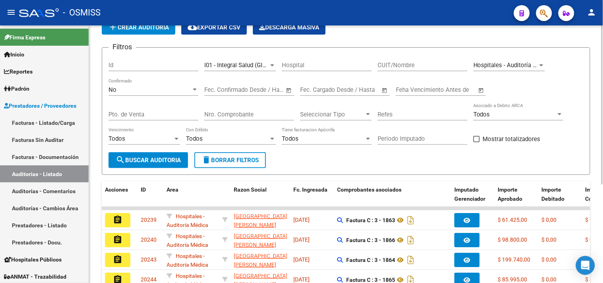
scroll to position [0, 0]
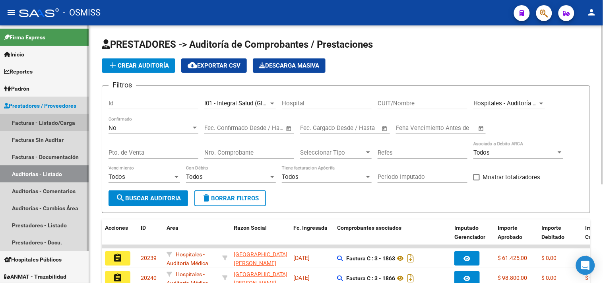
click at [56, 120] on link "Facturas - Listado/Carga" at bounding box center [44, 122] width 89 height 17
